Goal: Find specific page/section: Find specific page/section

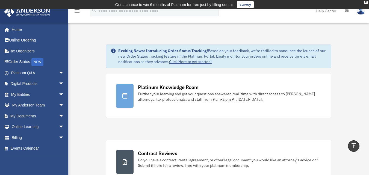
scroll to position [436, 0]
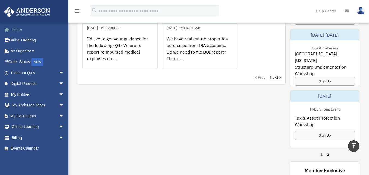
click at [33, 29] on link "Home" at bounding box center [38, 29] width 68 height 11
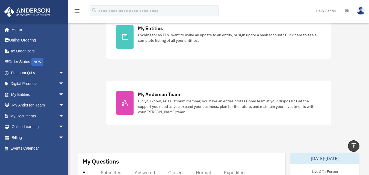
scroll to position [173, 0]
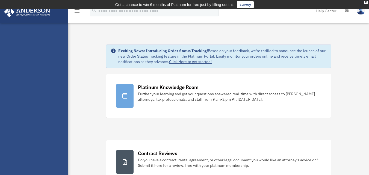
click at [166, 87] on div "Platinum Knowledge Room" at bounding box center [168, 87] width 61 height 7
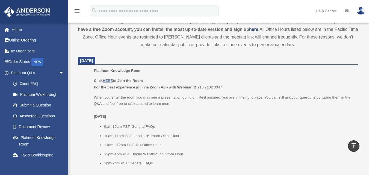
scroll to position [200, 0]
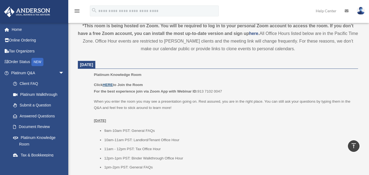
click at [107, 84] on u "HERE" at bounding box center [108, 85] width 10 height 4
